Goal: Register for event/course

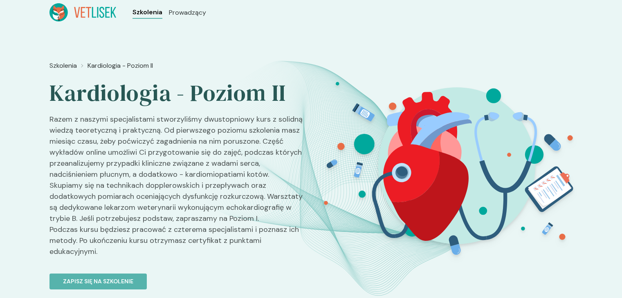
click at [147, 13] on span "Szkolenia" at bounding box center [147, 12] width 30 height 10
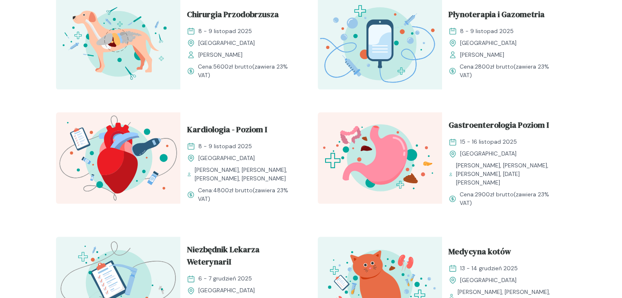
scroll to position [695, 0]
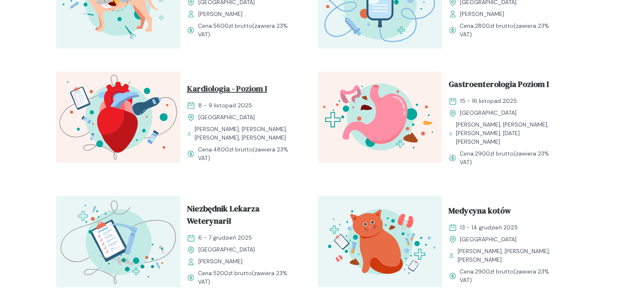
click at [224, 83] on span "Kardiologia - Poziom I" at bounding box center [227, 91] width 80 height 16
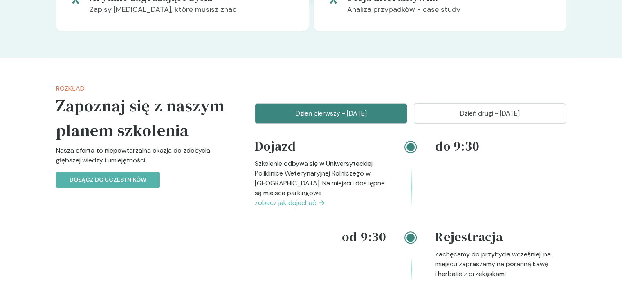
scroll to position [736, 0]
click at [497, 110] on p "Dzień drugi - [DATE]" at bounding box center [490, 114] width 132 height 10
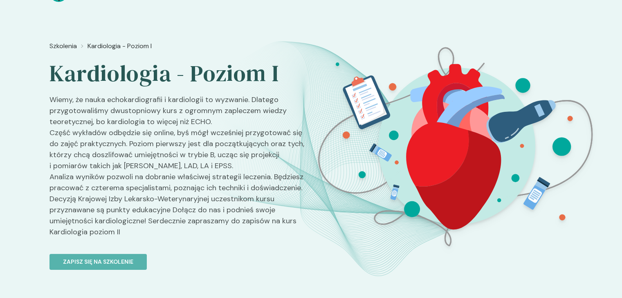
scroll to position [0, 0]
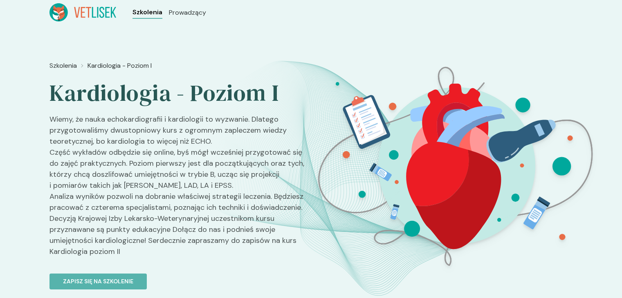
click at [143, 9] on span "Szkolenia" at bounding box center [147, 12] width 30 height 10
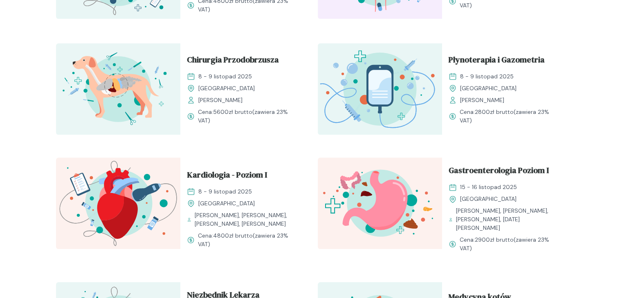
scroll to position [613, 0]
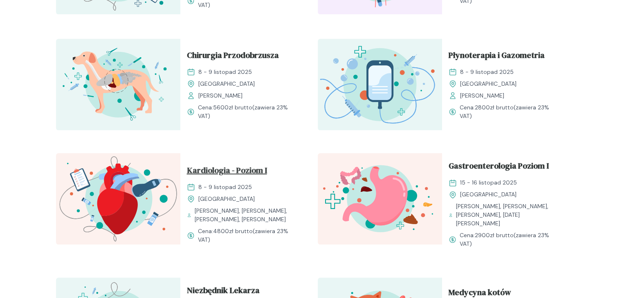
click at [235, 165] on span "Kardiologia - Poziom I" at bounding box center [227, 172] width 80 height 16
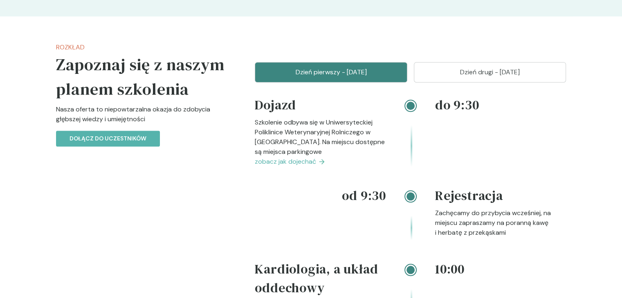
scroll to position [777, 0]
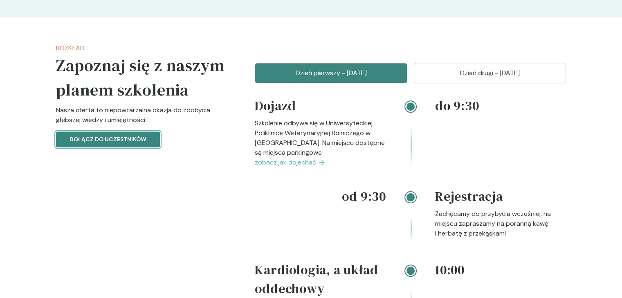
click at [93, 137] on p "Dołącz do uczestników" at bounding box center [107, 139] width 77 height 9
